Goal: Check status: Check status

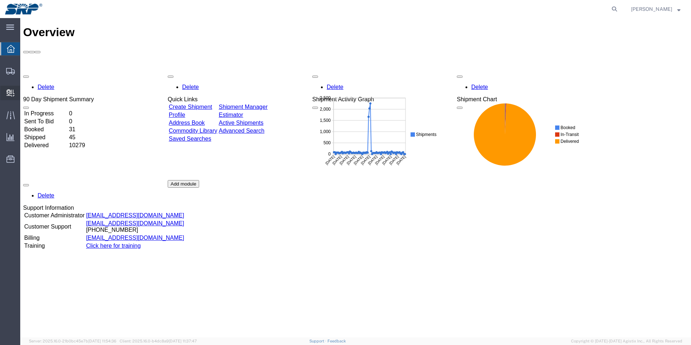
click at [25, 90] on span "Internal Delivery" at bounding box center [22, 93] width 5 height 14
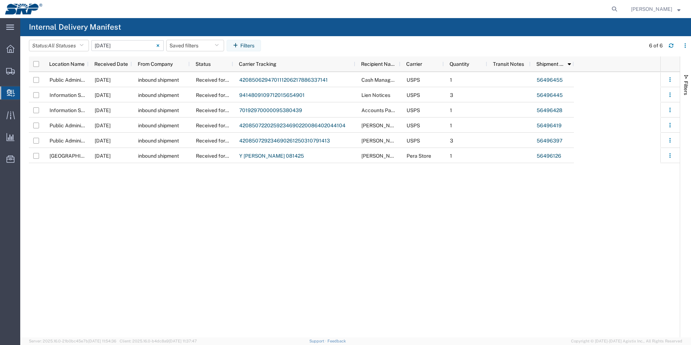
click at [132, 47] on input "08/14/2025 - 08/14/2025" at bounding box center [127, 45] width 72 height 11
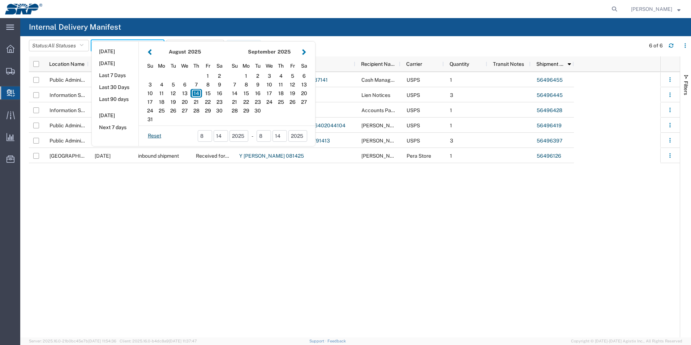
click at [153, 50] on button "button" at bounding box center [150, 52] width 8 height 10
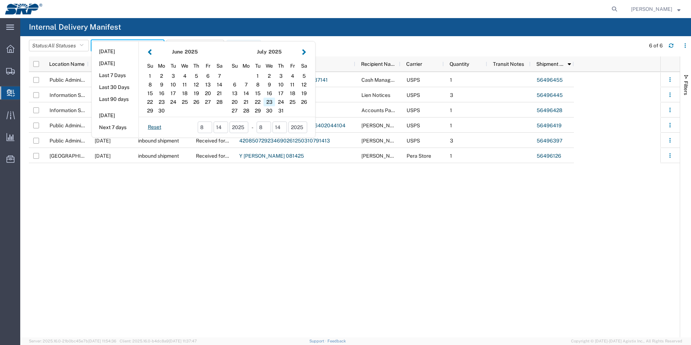
click at [273, 101] on div "23" at bounding box center [270, 102] width 12 height 9
click at [271, 102] on div "23" at bounding box center [270, 102] width 12 height 9
type input "07/23/2025"
type input "07/23/2025 - 07/23/2025"
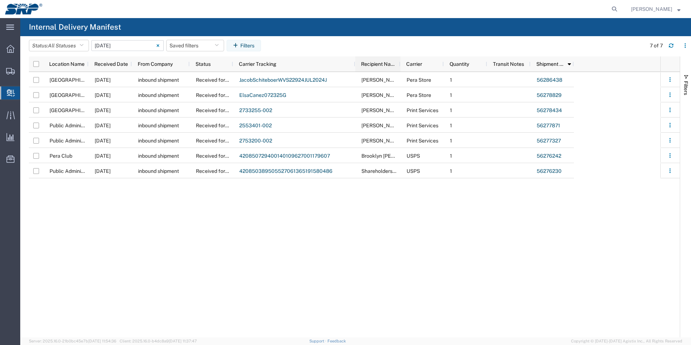
click at [399, 65] on div at bounding box center [400, 63] width 3 height 15
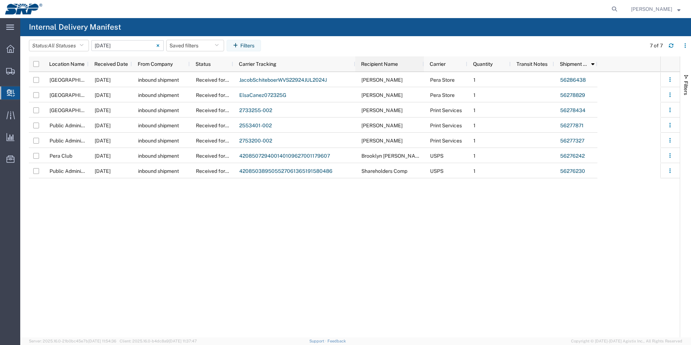
drag, startPoint x: 399, startPoint y: 65, endPoint x: 422, endPoint y: 65, distance: 23.5
click at [422, 65] on div at bounding box center [423, 63] width 3 height 15
click at [117, 47] on input "07/23/2025 - 07/23/2025" at bounding box center [127, 45] width 72 height 11
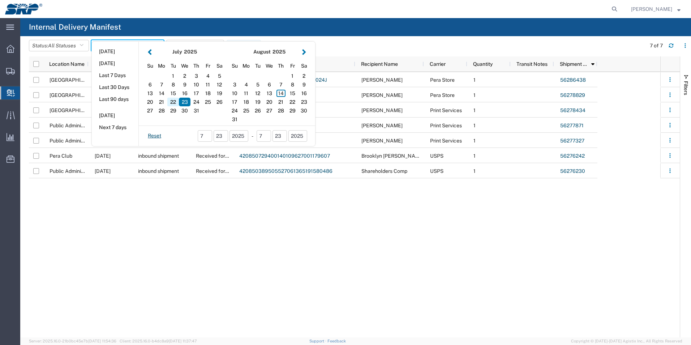
click at [174, 103] on div "22" at bounding box center [173, 102] width 12 height 9
click at [196, 102] on div "24" at bounding box center [197, 102] width 12 height 9
type input "07 22 - 24, 2025"
type input "07/22/2025 - 07/24/2025"
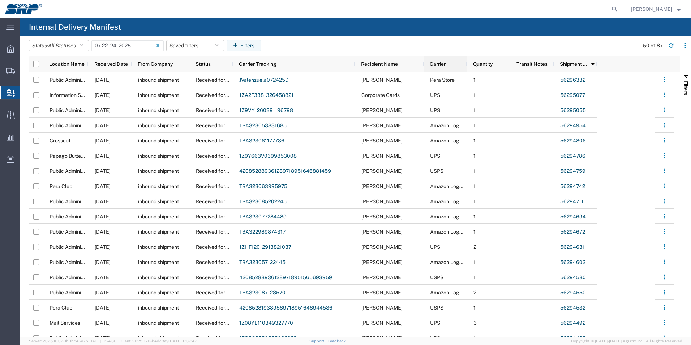
click at [440, 68] on div "Carrier" at bounding box center [447, 64] width 35 height 12
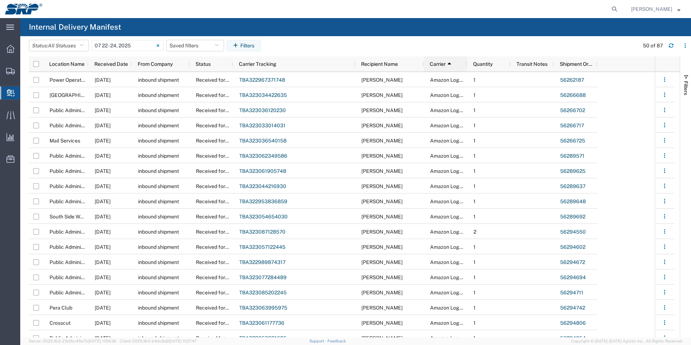
click at [440, 68] on div "Carrier 1" at bounding box center [447, 64] width 35 height 12
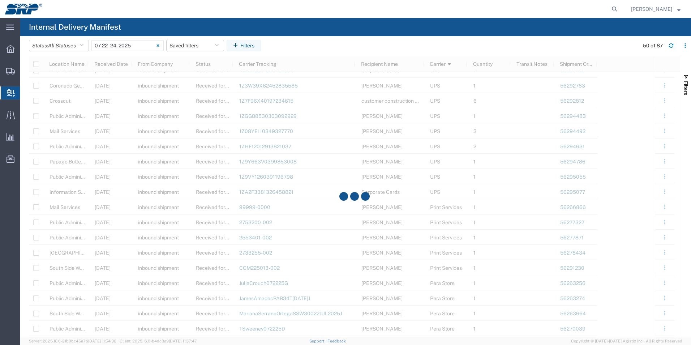
scroll to position [362, 0]
click at [114, 48] on input "07/22/2025 - 07/24/2025" at bounding box center [127, 45] width 72 height 11
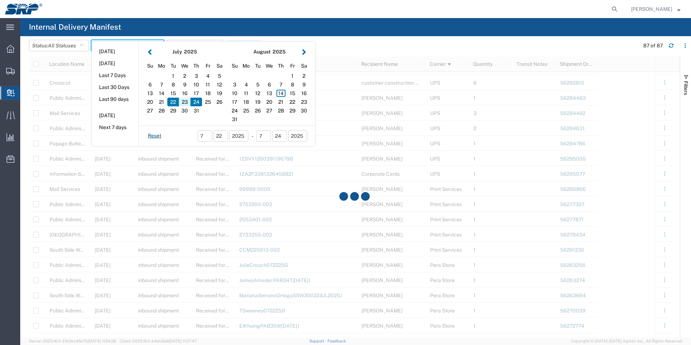
click at [184, 102] on div "23" at bounding box center [185, 102] width 12 height 9
click at [193, 101] on div "24" at bounding box center [197, 102] width 12 height 9
type input "07 23 - 24, 2025"
type input "07/23/2025 - 07/24/2025"
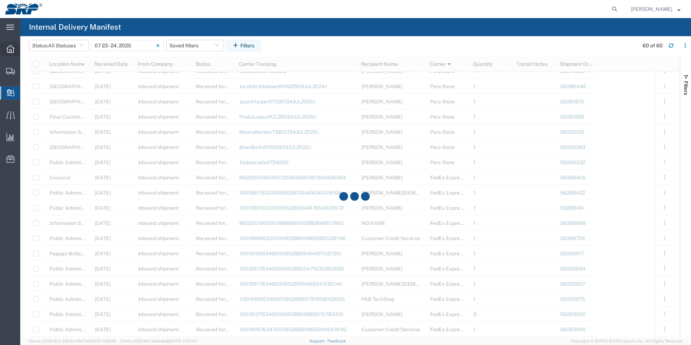
click at [10, 48] on icon at bounding box center [11, 49] width 8 height 8
